Goal: Task Accomplishment & Management: Manage account settings

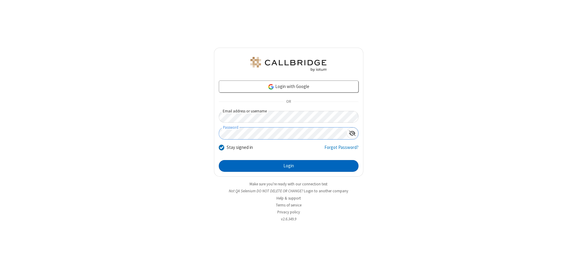
click at [289, 166] on button "Login" at bounding box center [289, 166] width 140 height 12
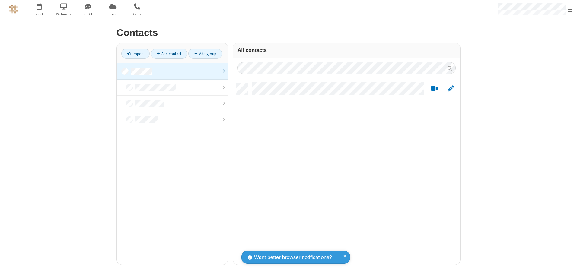
scroll to position [182, 223]
click at [172, 71] on link at bounding box center [172, 71] width 111 height 16
click at [169, 54] on link "Add contact" at bounding box center [169, 54] width 37 height 10
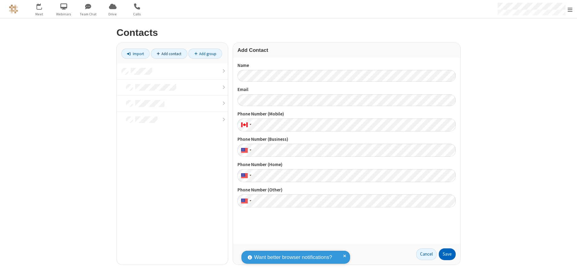
click at [448, 255] on button "Save" at bounding box center [447, 255] width 17 height 12
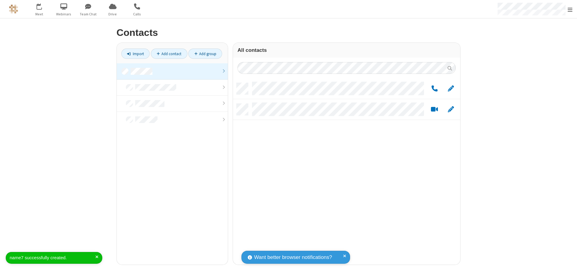
scroll to position [182, 223]
